Goal: Task Accomplishment & Management: Complete application form

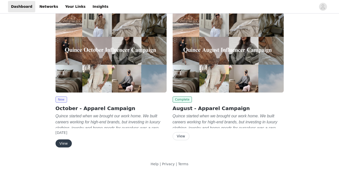
scroll to position [13, 0]
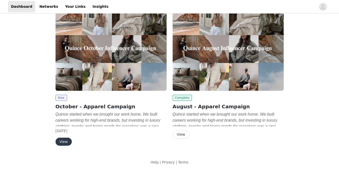
click at [68, 142] on button "View" at bounding box center [64, 141] width 16 height 8
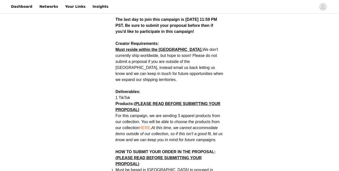
scroll to position [210, 0]
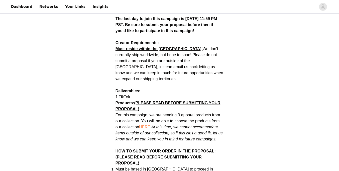
click at [144, 125] on span "HERE" at bounding box center [144, 127] width 11 height 4
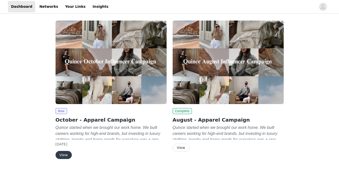
scroll to position [13, 0]
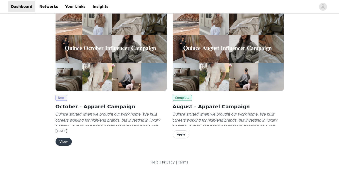
click at [64, 144] on button "View" at bounding box center [64, 141] width 16 height 8
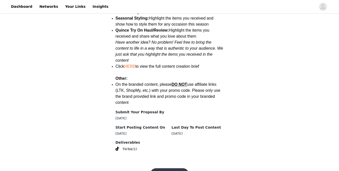
scroll to position [663, 0]
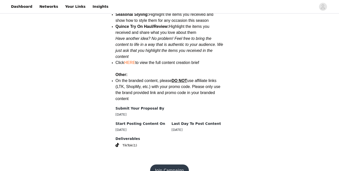
click at [172, 164] on button "Join Campaign" at bounding box center [169, 170] width 39 height 12
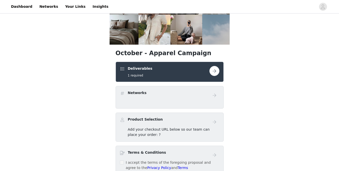
scroll to position [64, 0]
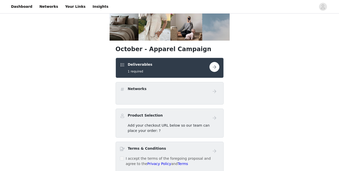
click at [216, 67] on button "button" at bounding box center [214, 67] width 10 height 10
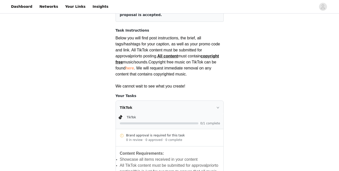
scroll to position [81, 0]
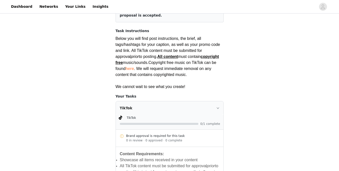
click at [176, 121] on div at bounding box center [170, 123] width 101 height 5
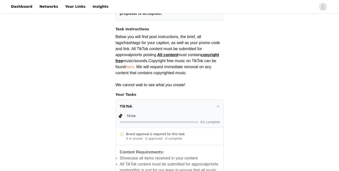
click at [218, 105] on icon "icon: right" at bounding box center [217, 106] width 3 height 3
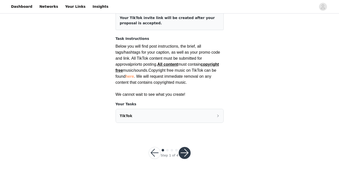
scroll to position [68, 0]
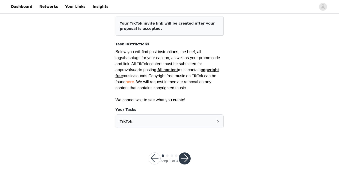
click at [186, 154] on button "button" at bounding box center [185, 158] width 12 height 12
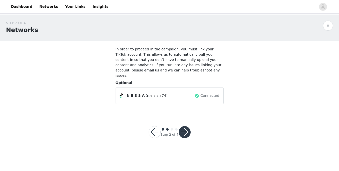
click at [186, 126] on button "button" at bounding box center [185, 132] width 12 height 12
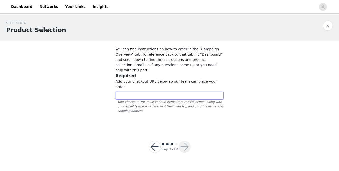
click at [143, 91] on input "text" at bounding box center [170, 95] width 108 height 8
paste input "[URL][DOMAIN_NAME]"
type input "[URL][DOMAIN_NAME]"
click at [184, 141] on button "button" at bounding box center [185, 147] width 12 height 12
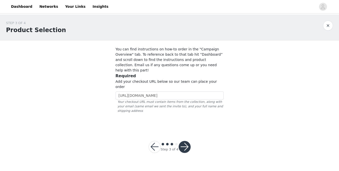
scroll to position [0, 0]
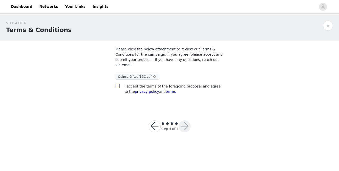
click at [117, 85] on input "checkbox" at bounding box center [118, 86] width 4 height 4
checkbox input "true"
click at [186, 126] on button "button" at bounding box center [185, 126] width 12 height 12
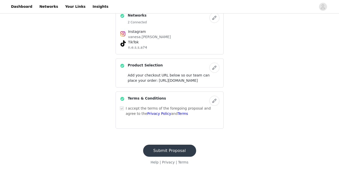
scroll to position [160, 0]
click at [178, 149] on button "Submit Proposal" at bounding box center [169, 150] width 53 height 12
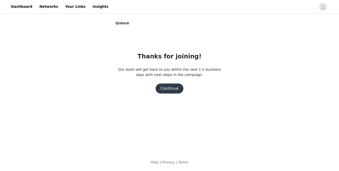
click at [179, 88] on button "Continue" at bounding box center [170, 88] width 28 height 10
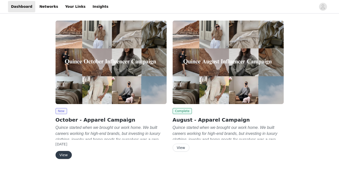
scroll to position [13, 0]
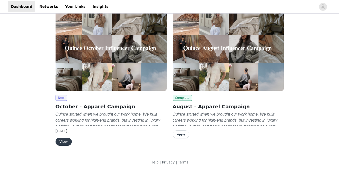
click at [64, 141] on button "View" at bounding box center [64, 141] width 16 height 8
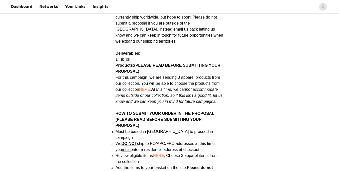
scroll to position [250, 0]
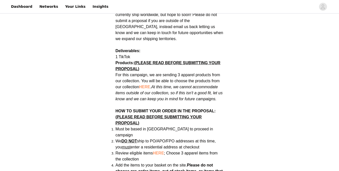
click at [146, 85] on span "HERE" at bounding box center [144, 87] width 11 height 4
